Goal: Task Accomplishment & Management: Use online tool/utility

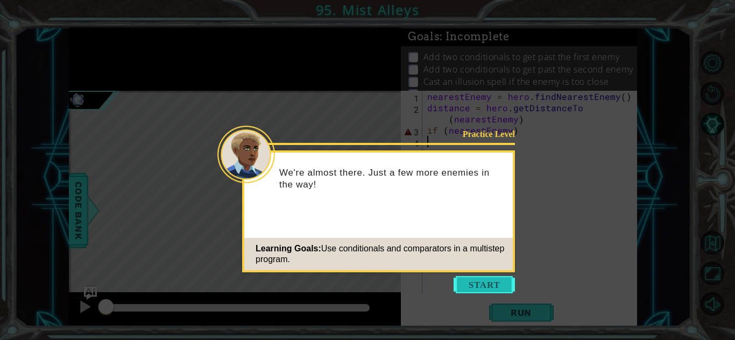
click at [492, 286] on button "Start" at bounding box center [483, 284] width 61 height 17
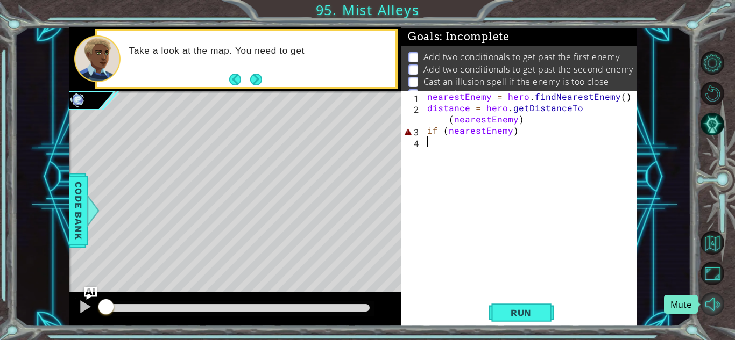
click at [712, 305] on button "Mute" at bounding box center [712, 305] width 24 height 24
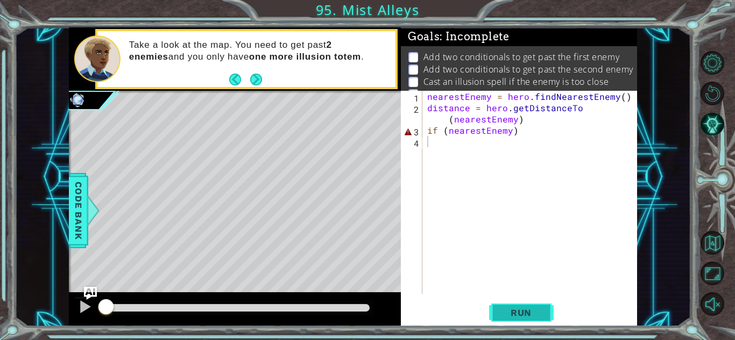
click at [532, 309] on span "Run" at bounding box center [521, 313] width 42 height 11
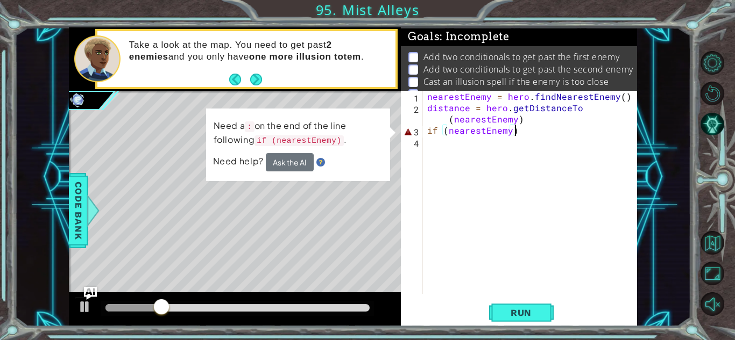
click at [513, 131] on div "nearestEnemy = hero . findNearestEnemy ( ) distance = hero . getDistanceTo ( ne…" at bounding box center [532, 204] width 214 height 226
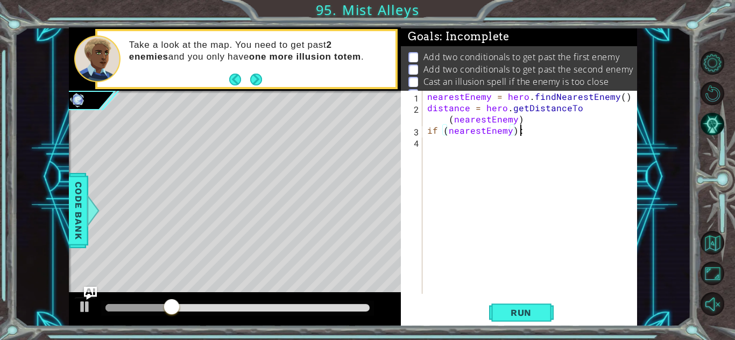
scroll to position [0, 5]
type textarea "if (nearestEnemy):"
click at [543, 306] on button "Run" at bounding box center [521, 313] width 65 height 24
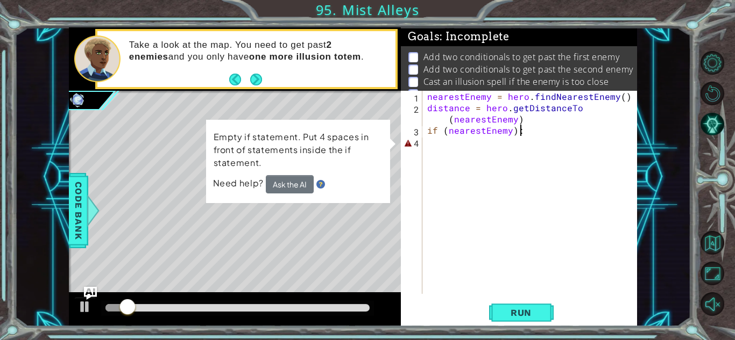
click at [426, 140] on div "nearestEnemy = hero . findNearestEnemy ( ) distance = hero . getDistanceTo ( ne…" at bounding box center [532, 204] width 214 height 226
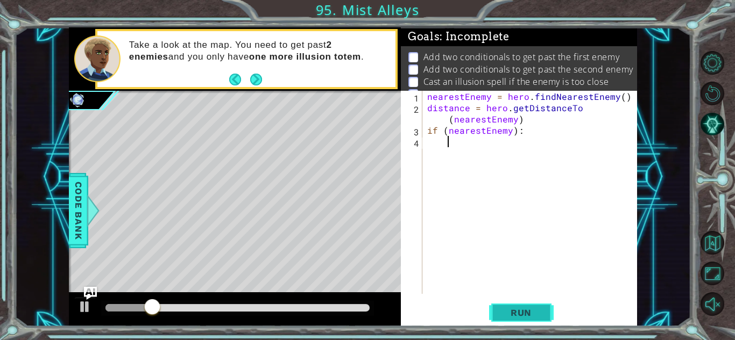
click at [534, 312] on span "Run" at bounding box center [521, 313] width 42 height 11
